Goal: Communication & Community: Answer question/provide support

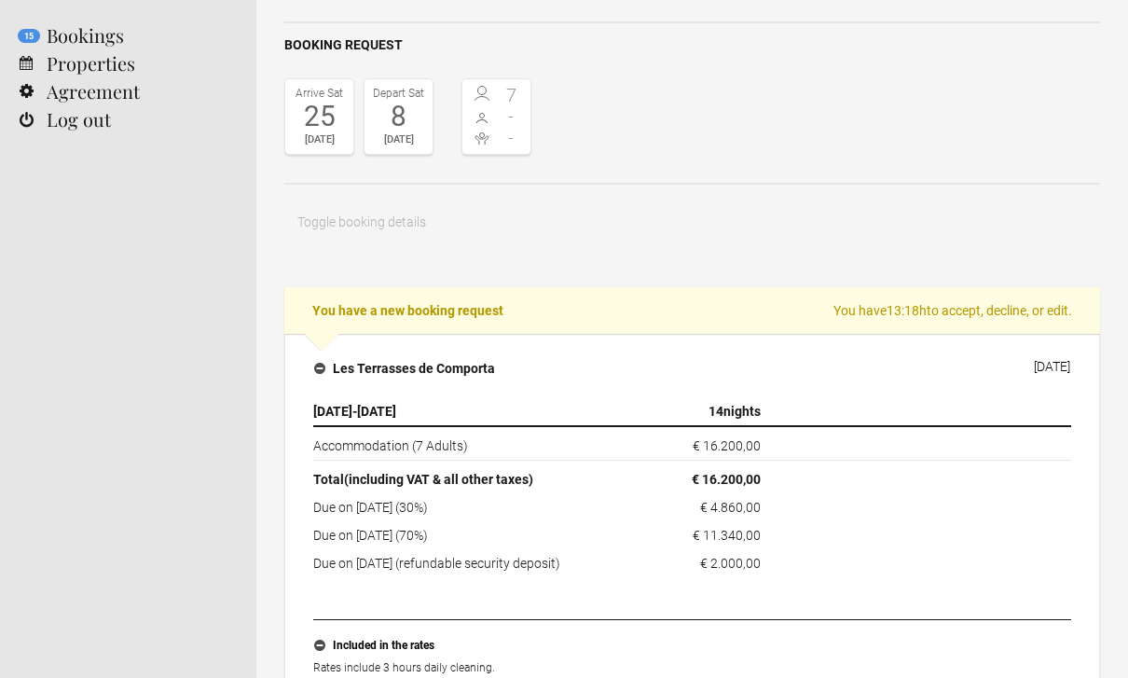
scroll to position [137, 0]
click at [65, 75] on link "Properties" at bounding box center [128, 63] width 256 height 28
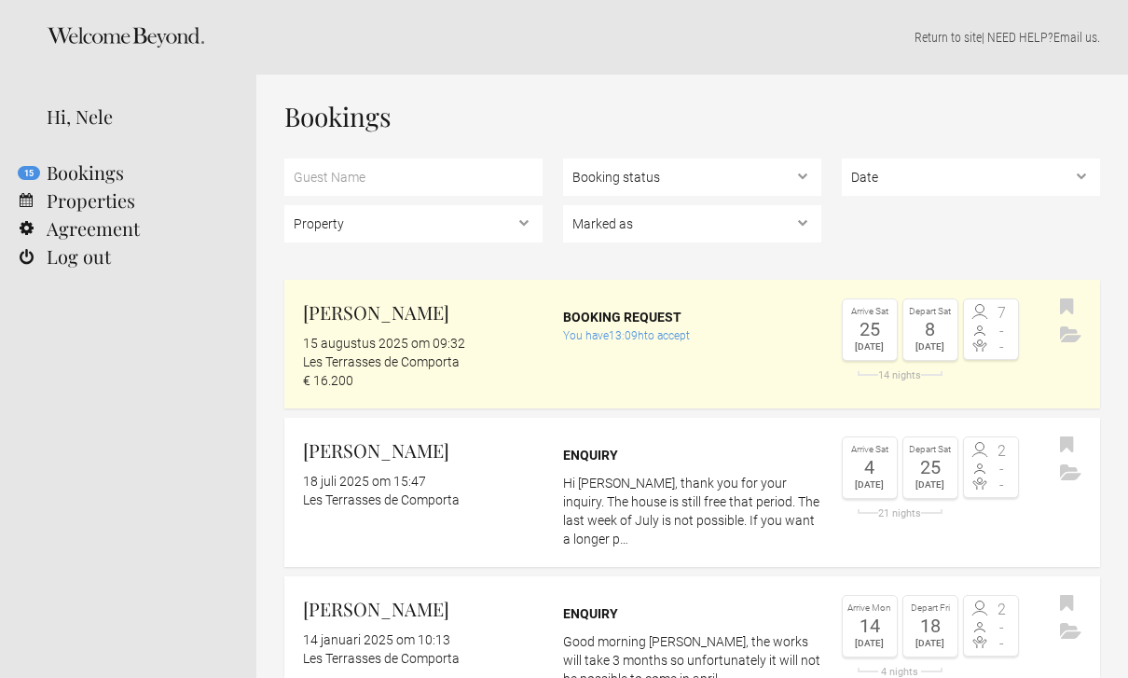
click at [613, 363] on link "Jutta Reusch 15 augustus 2025 om 09:32 Les Terrasses de Comporta € 16.200 Booki…" at bounding box center [692, 344] width 816 height 129
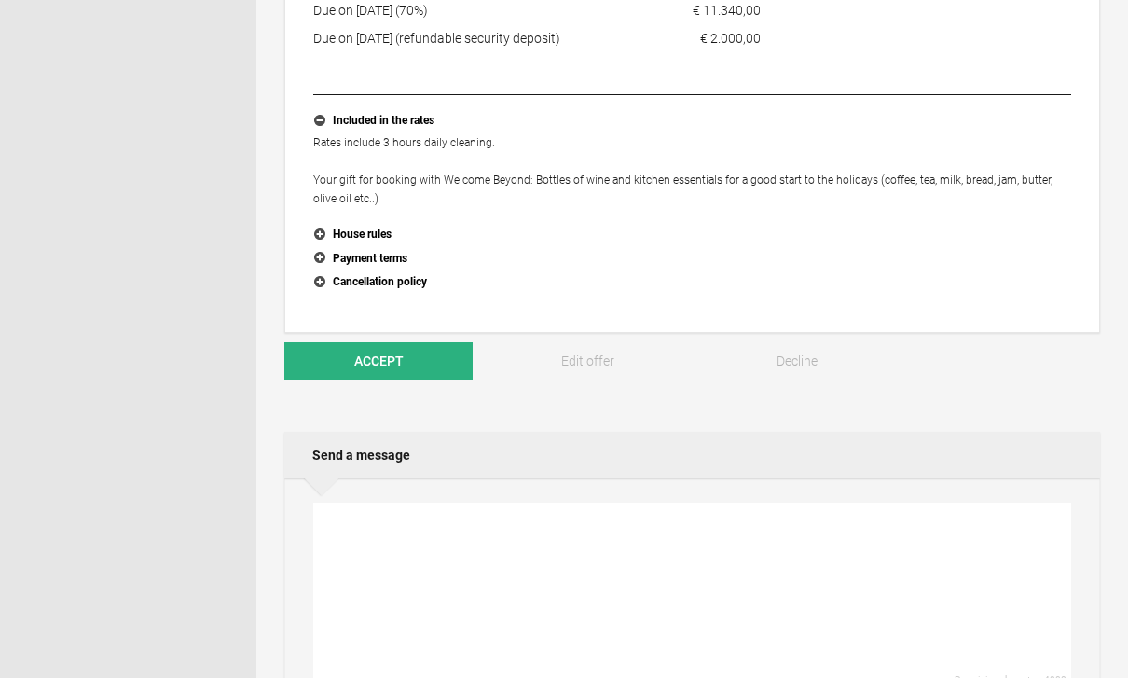
click at [414, 556] on textarea at bounding box center [692, 596] width 758 height 187
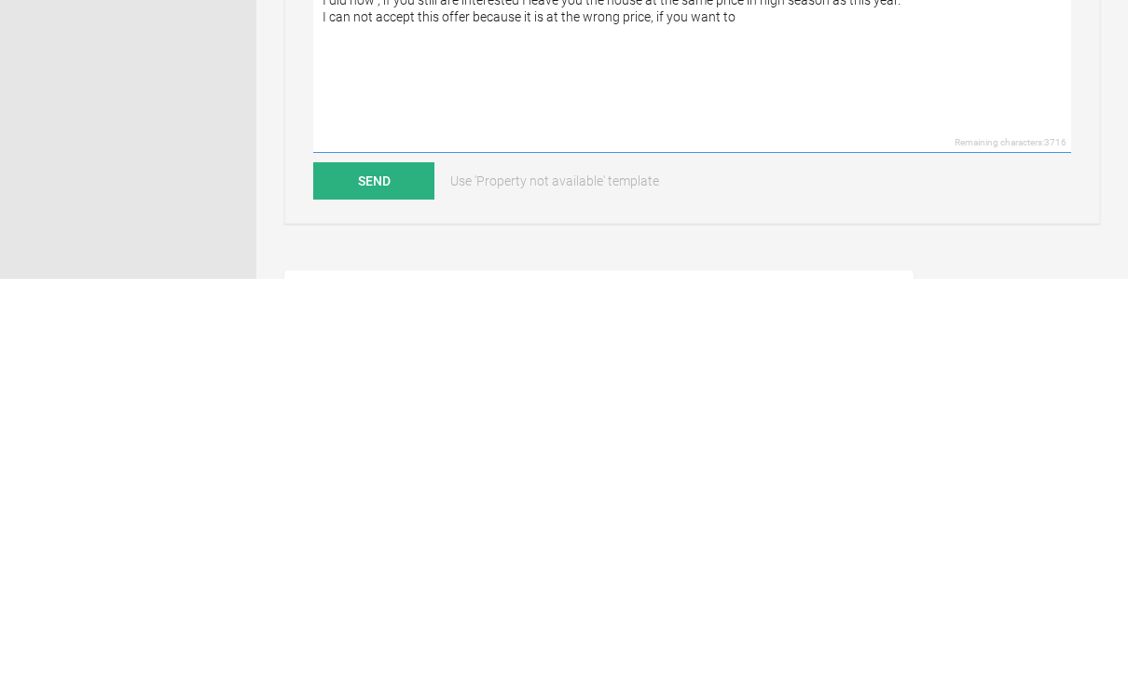
scroll to position [801, 0]
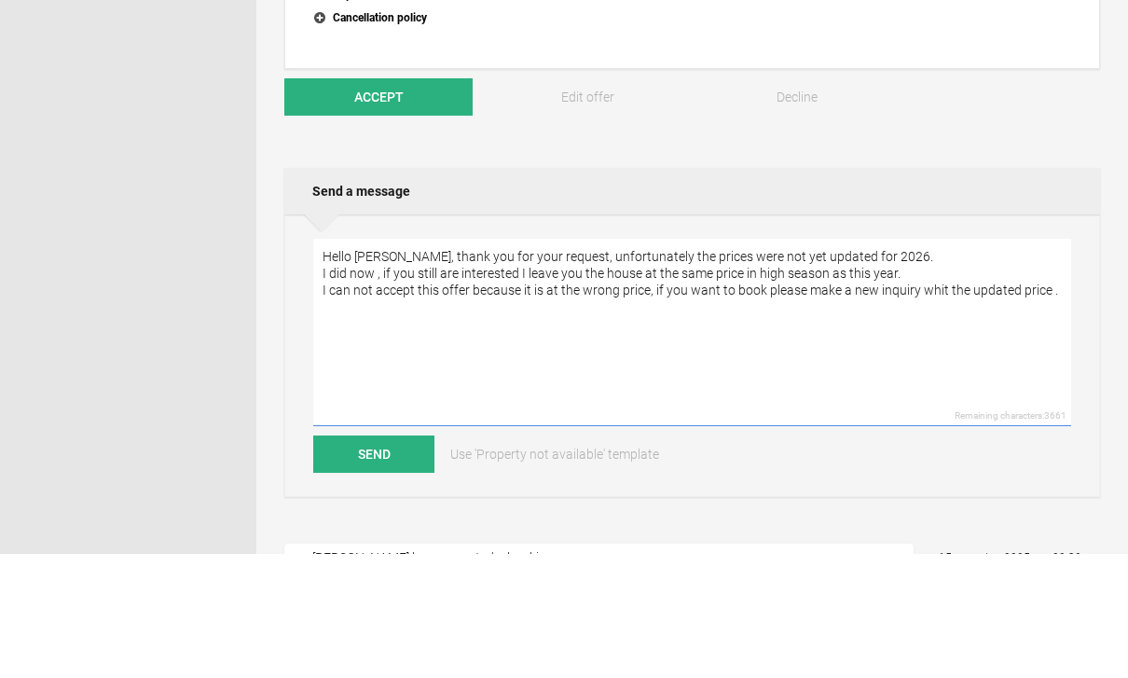
click at [928, 364] on textarea "Hello [PERSON_NAME], thank you for your request, unfortunately the prices were …" at bounding box center [692, 457] width 758 height 187
click at [941, 364] on textarea "Hello [PERSON_NAME], thank you for your request, unfortunately the prices were …" at bounding box center [692, 457] width 758 height 187
click at [1068, 364] on textarea "Hello [PERSON_NAME], thank you for your request, unfortunately the prices were …" at bounding box center [692, 457] width 758 height 187
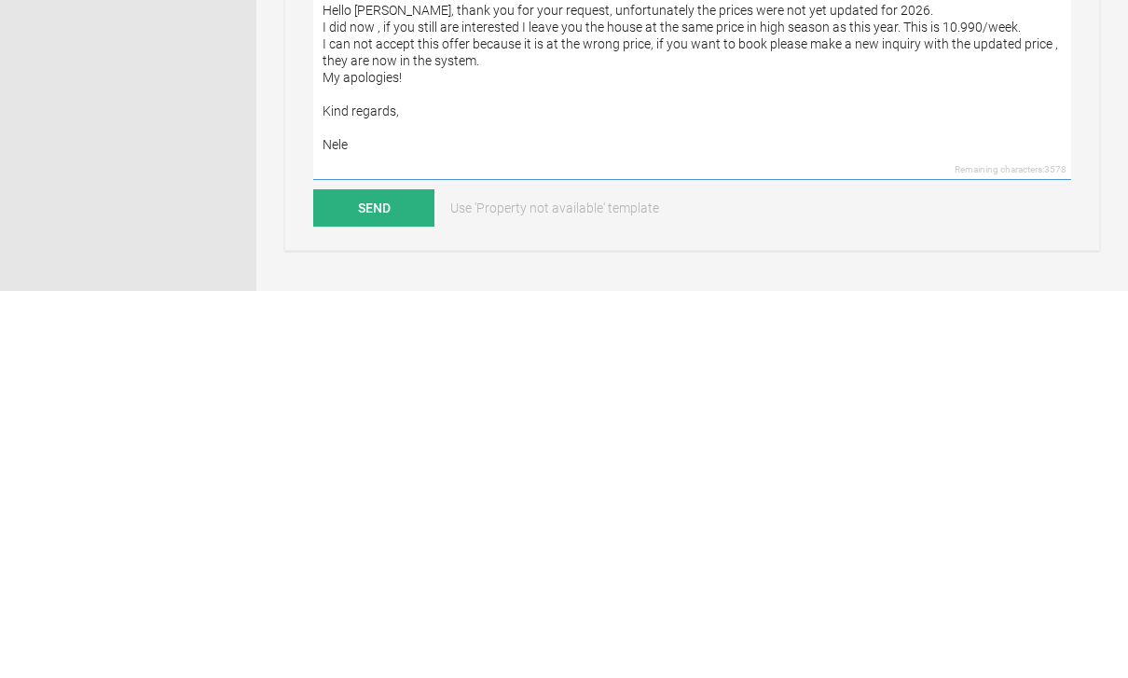
scroll to position [826, 0]
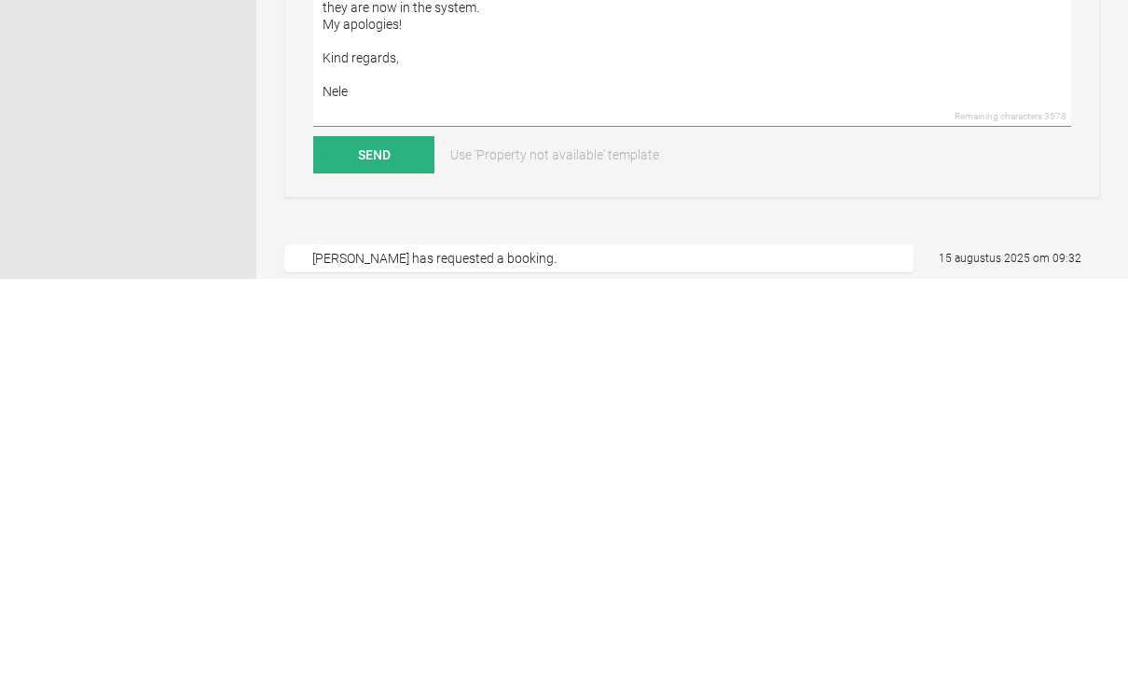
type textarea "Hello [PERSON_NAME], thank you for your request, unfortunately the prices were …"
click at [402, 535] on button "Send" at bounding box center [373, 553] width 121 height 37
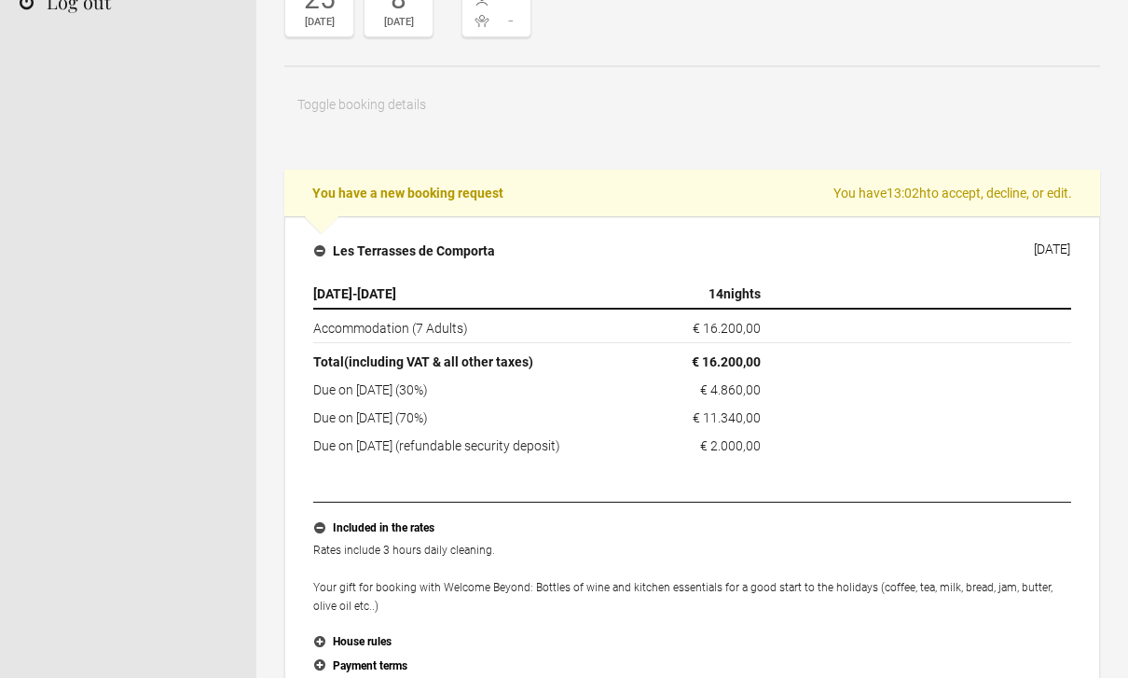
scroll to position [254, 0]
